Goal: Task Accomplishment & Management: Manage account settings

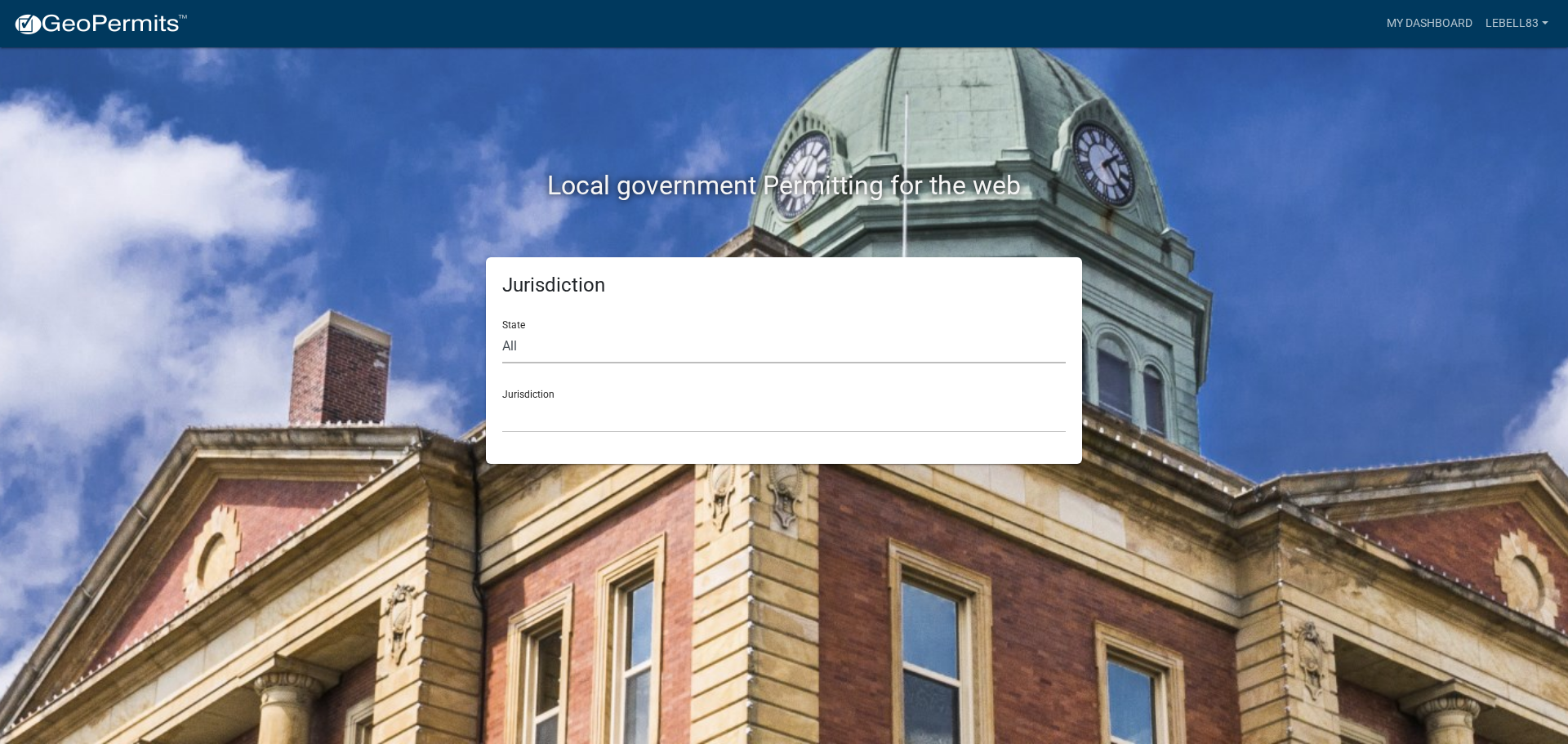
click at [526, 351] on select "All [US_STATE] [US_STATE] [US_STATE] [US_STATE] [US_STATE] [US_STATE] [US_STATE…" at bounding box center [784, 346] width 563 height 34
select select "[US_STATE]"
click at [502, 330] on select "All [US_STATE] [US_STATE] [US_STATE] [US_STATE] [US_STATE] [US_STATE] [US_STATE…" at bounding box center [784, 346] width 563 height 34
drag, startPoint x: 574, startPoint y: 415, endPoint x: 566, endPoint y: 409, distance: 10.0
click at [574, 415] on select "City of [GEOGRAPHIC_DATA], [US_STATE] City of [GEOGRAPHIC_DATA], [US_STATE] Cit…" at bounding box center [784, 416] width 563 height 34
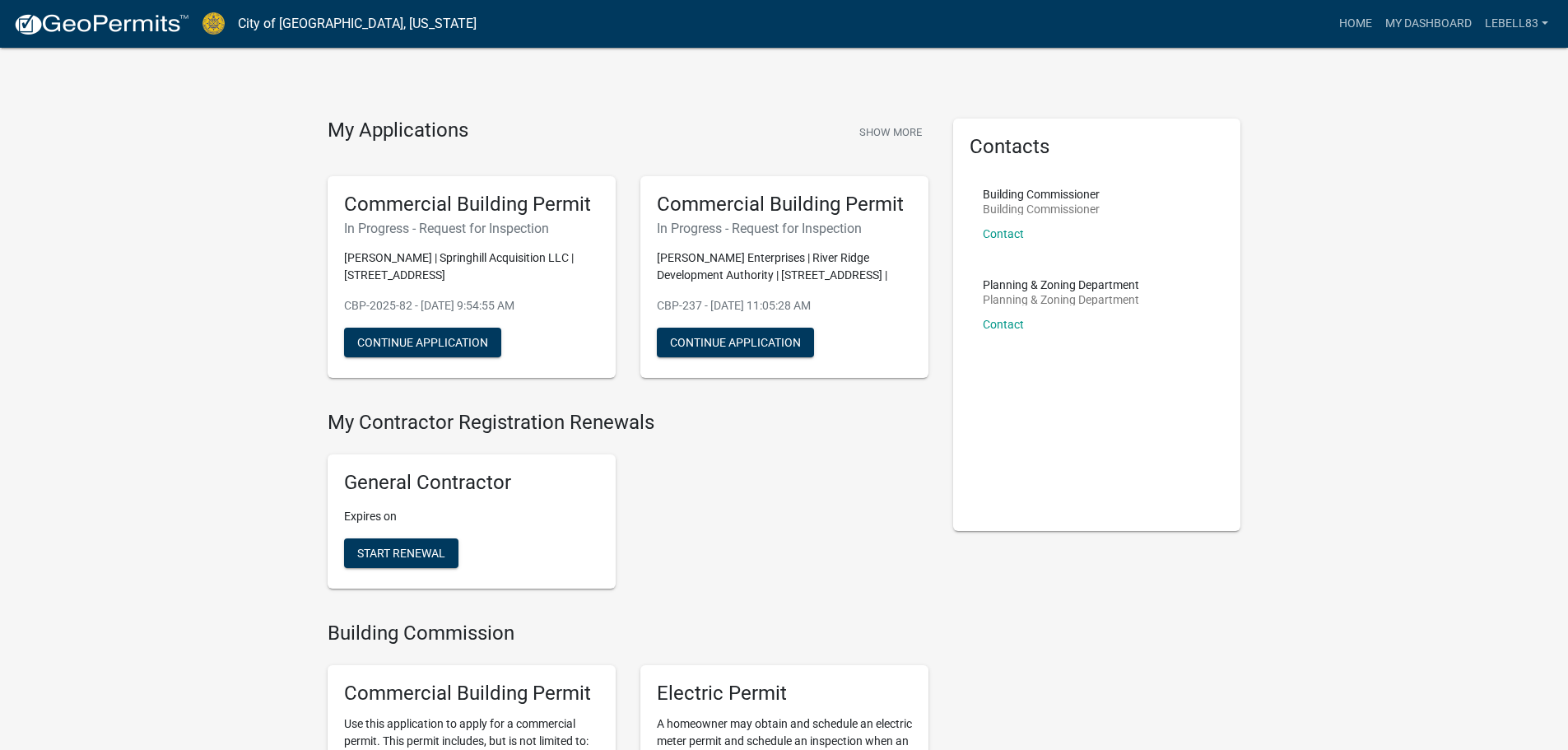
click at [367, 219] on div "Commercial Building Permit In Progress - Request for Inspection [PERSON_NAME] |…" at bounding box center [471, 278] width 288 height 203
click at [372, 204] on h5 "Commercial Building Permit" at bounding box center [472, 205] width 255 height 23
click at [1411, 27] on link "My Dashboard" at bounding box center [1429, 23] width 99 height 31
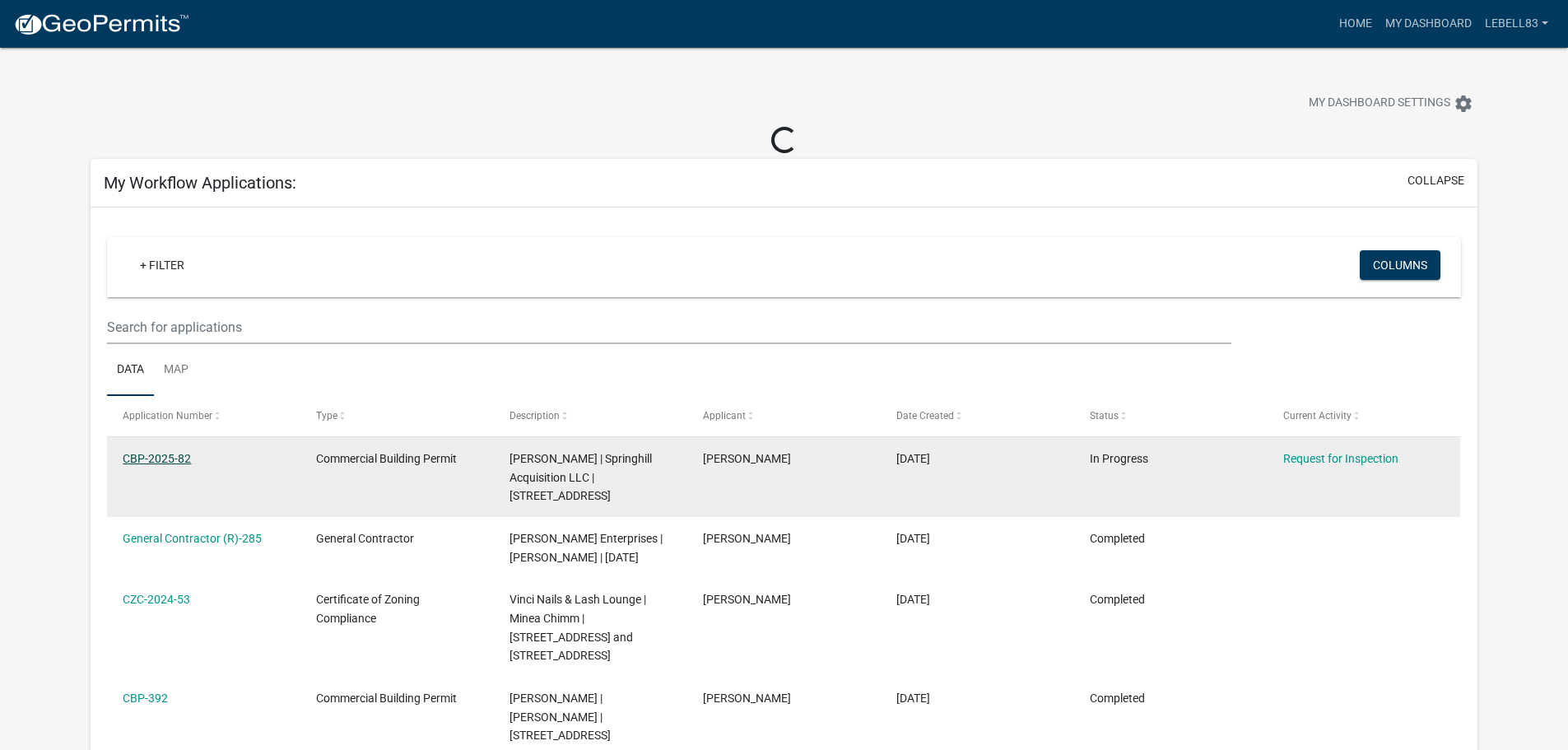
click at [176, 459] on link "CBP-2025-82" at bounding box center [157, 458] width 68 height 14
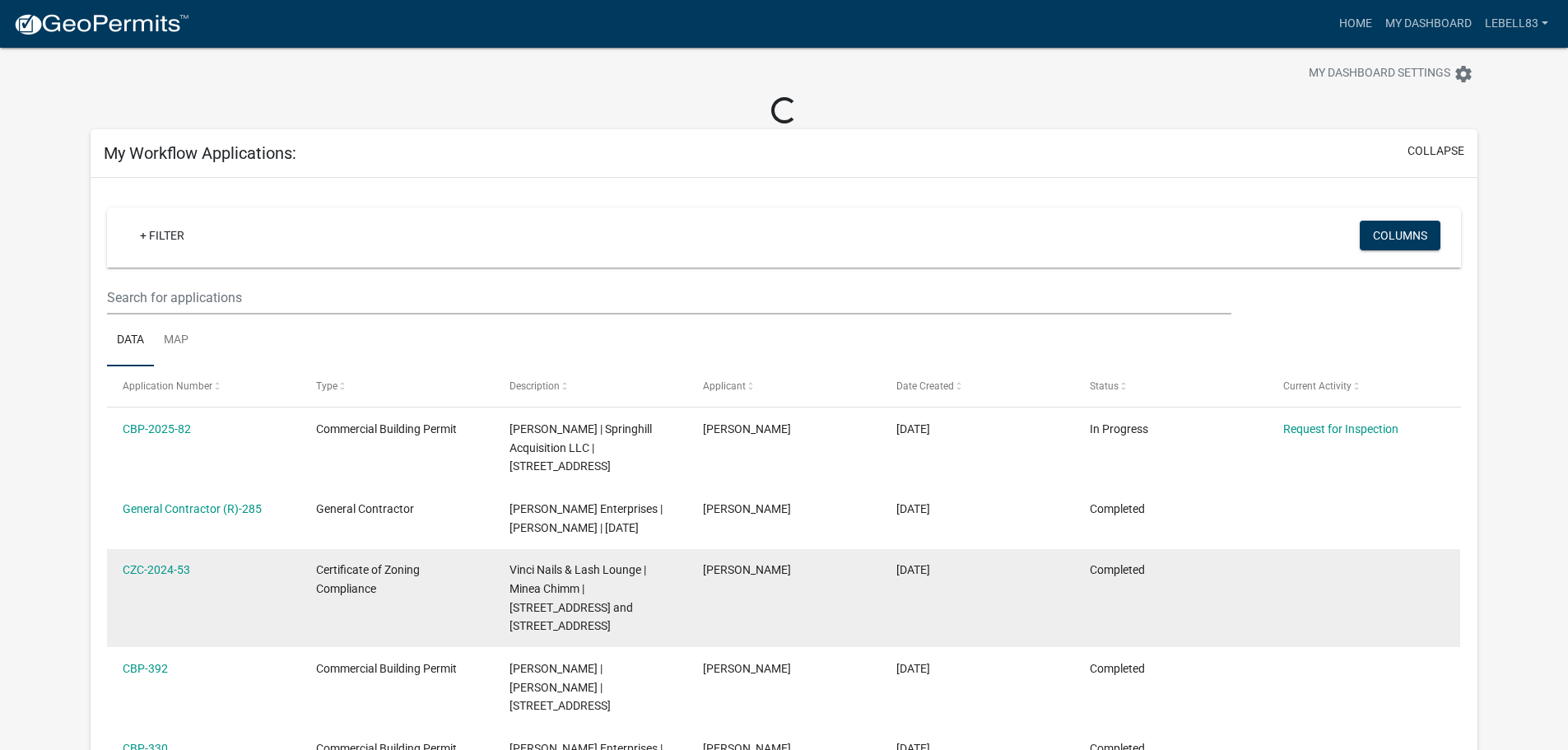
scroll to position [82, 0]
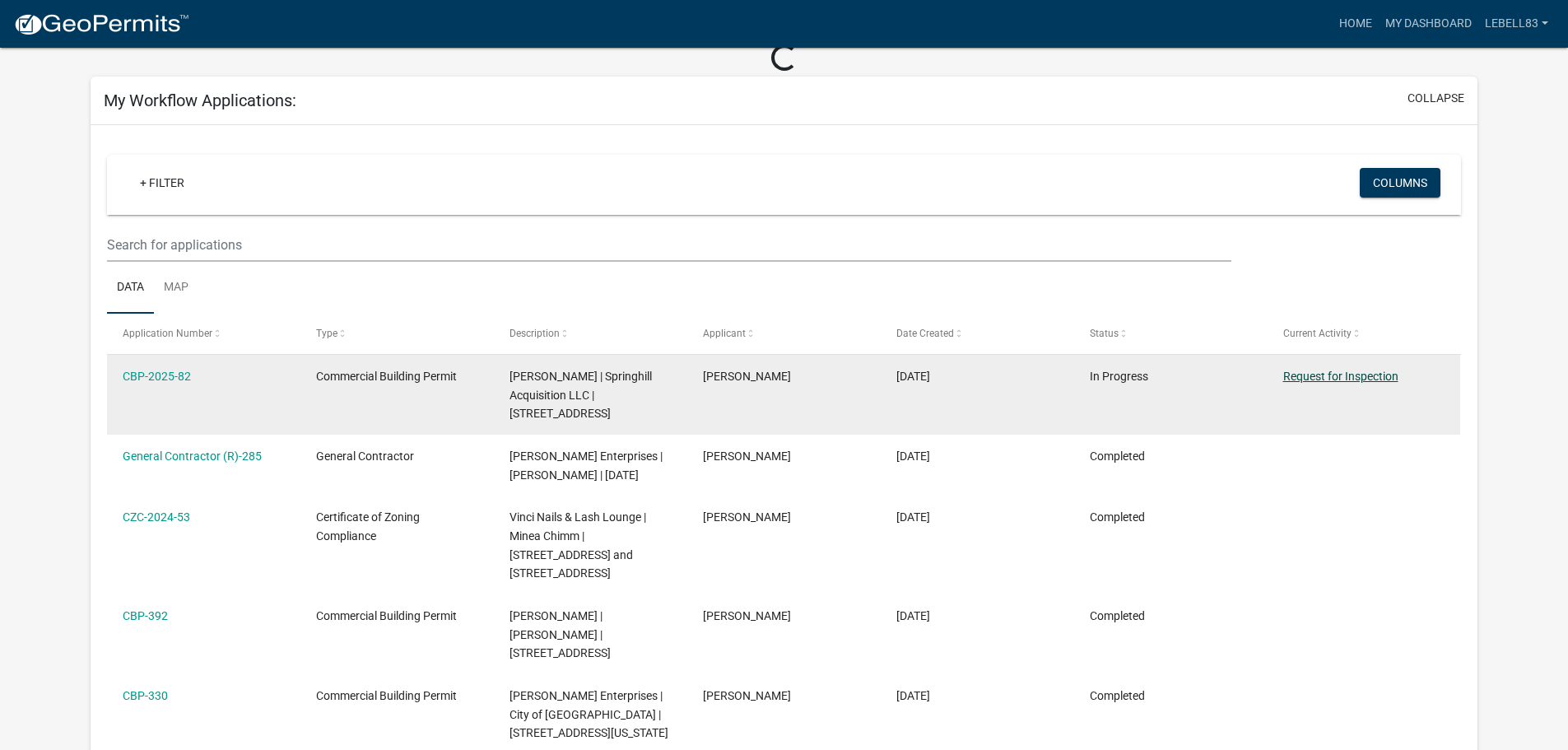
click at [1338, 377] on link "Request for Inspection" at bounding box center [1341, 376] width 115 height 14
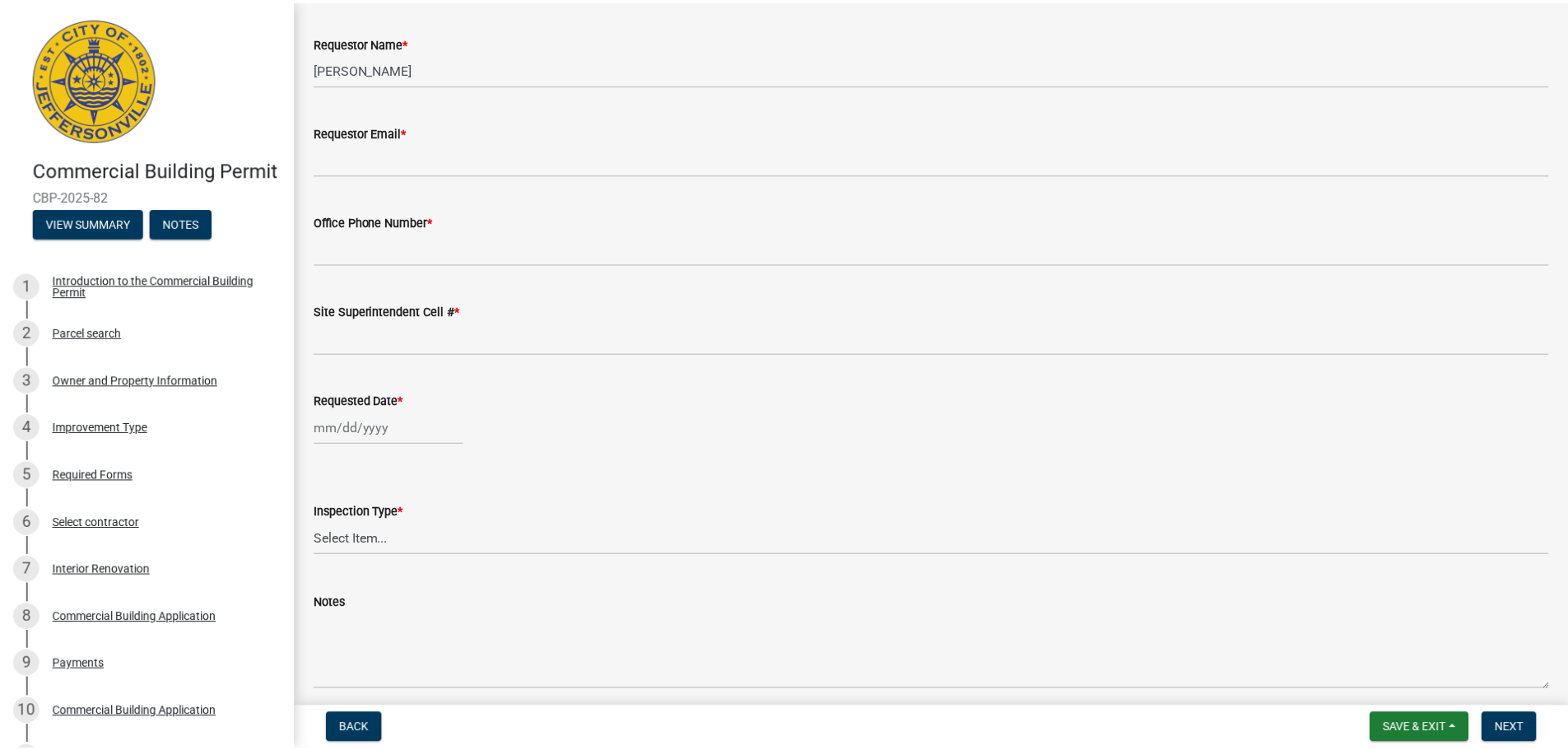
scroll to position [150, 0]
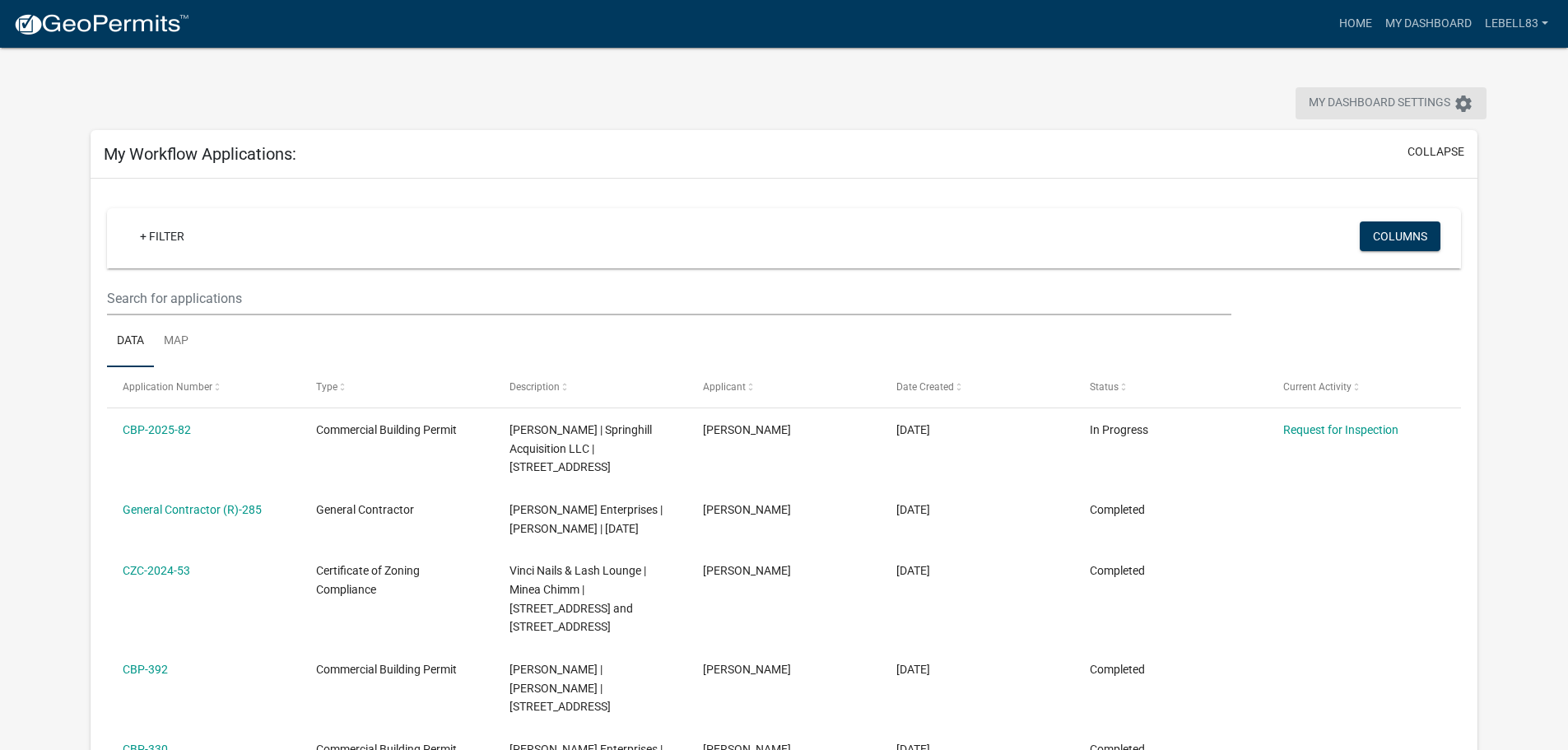
click at [1339, 101] on span "My Dashboard Settings" at bounding box center [1379, 103] width 141 height 20
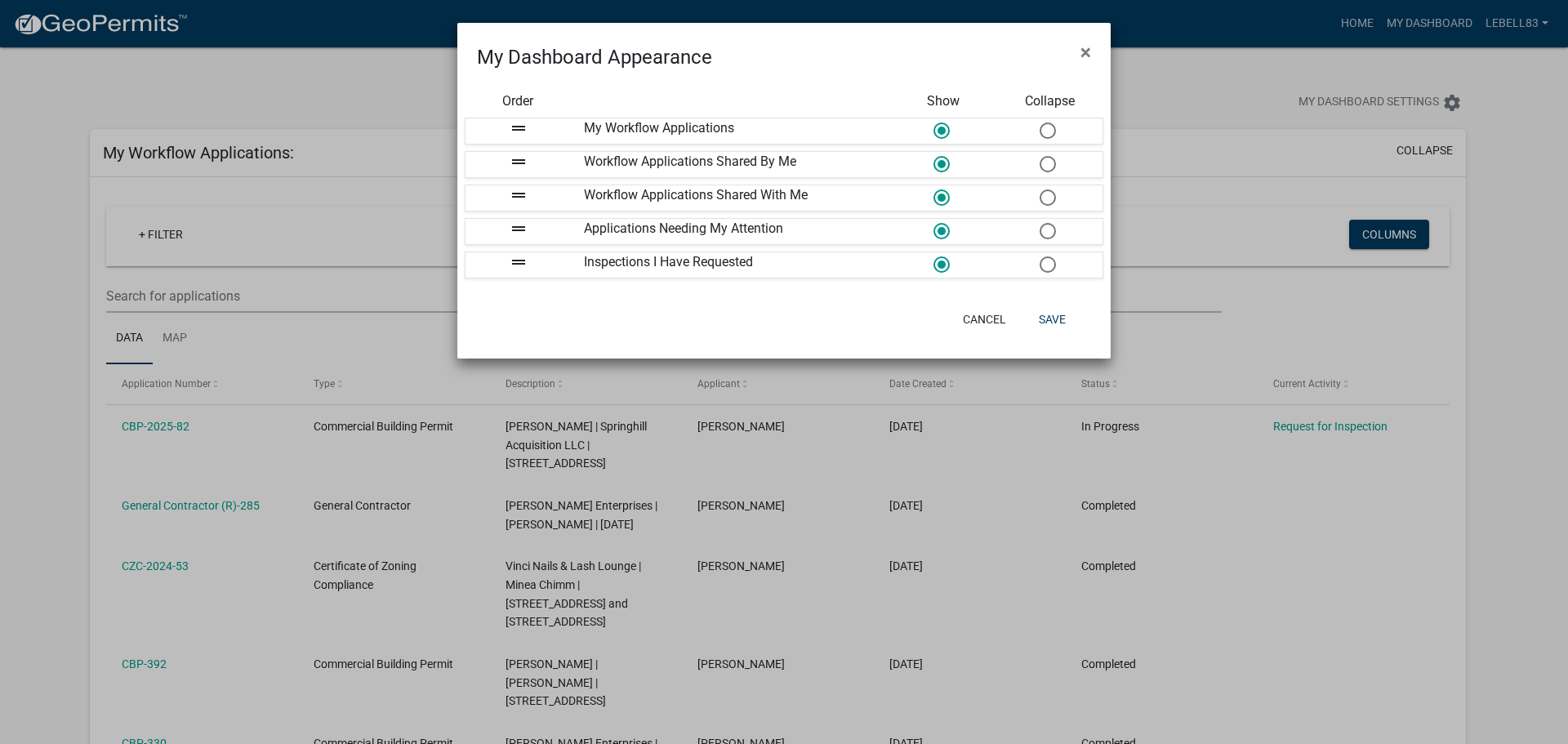
click at [753, 270] on div "Inspections I Have Requested" at bounding box center [730, 265] width 318 height 25
click at [1050, 322] on button "Save" at bounding box center [1051, 319] width 53 height 29
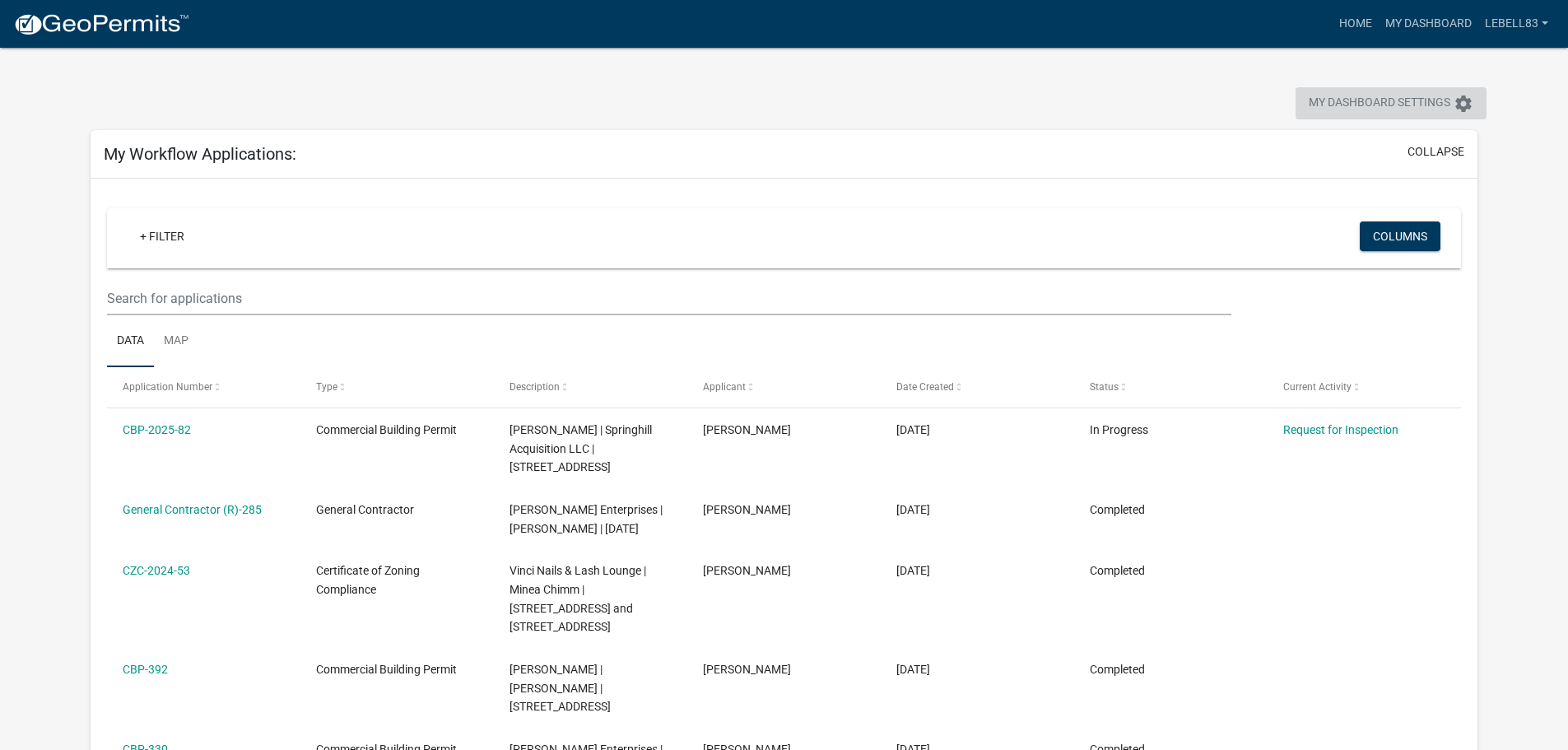
click at [1299, 105] on button "My Dashboard Settings settings" at bounding box center [1392, 102] width 191 height 32
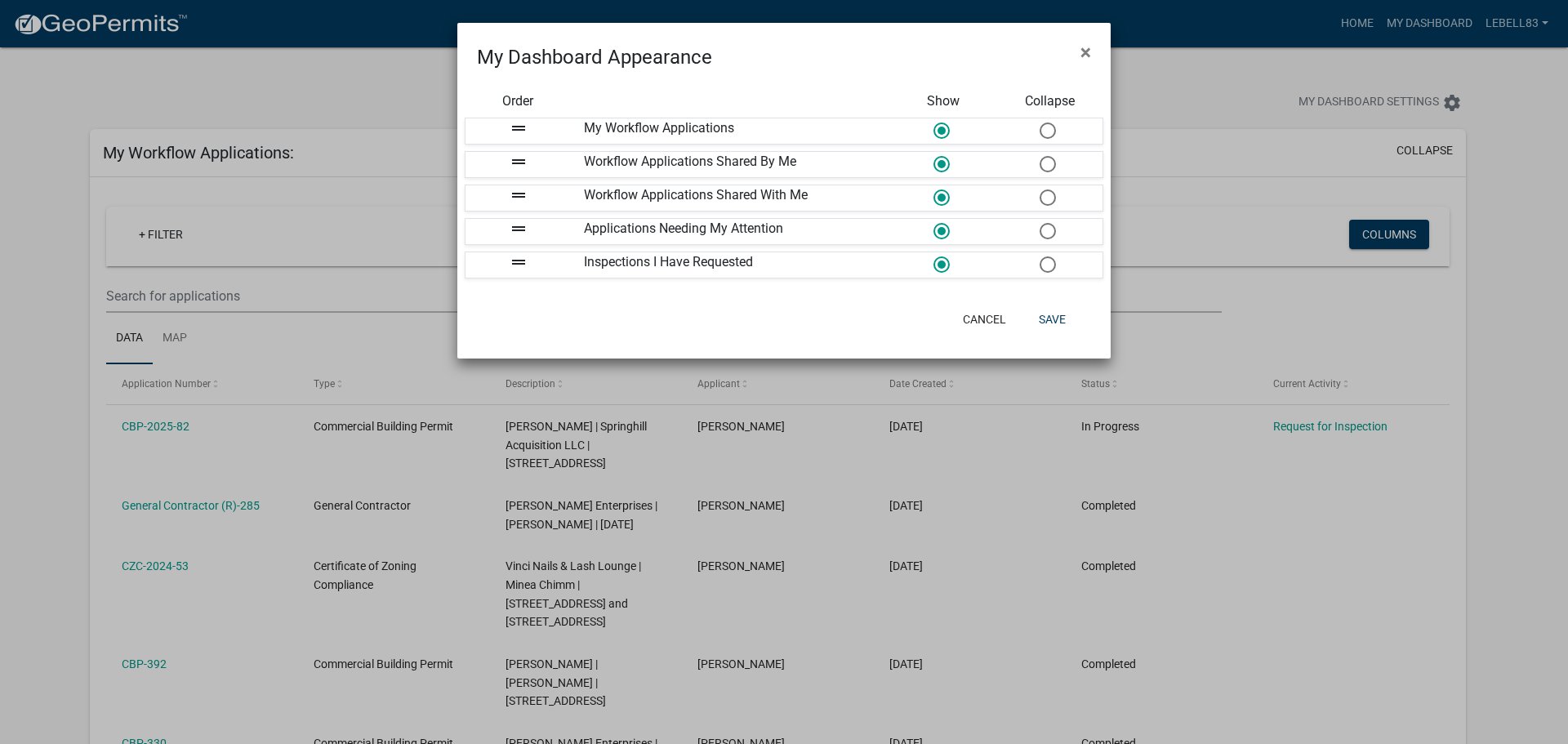
click at [1170, 76] on ngb-modal-window "My Dashboard Appearance × Order Show Collapse drag_handle My Workflow Applicati…" at bounding box center [784, 372] width 1568 height 744
